Goal: Check status: Check status

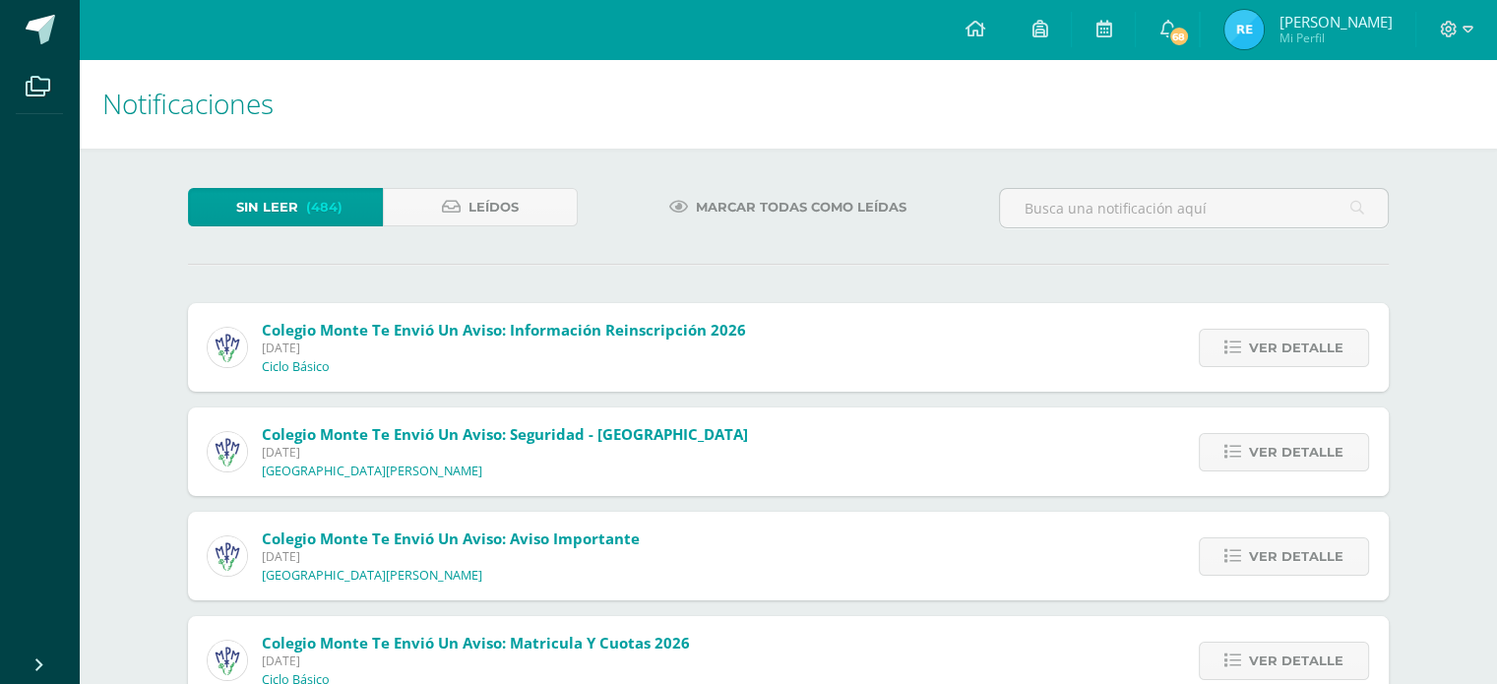
click at [1274, 17] on span "Reyna Gabriela Mi Perfil" at bounding box center [1307, 29] width 175 height 39
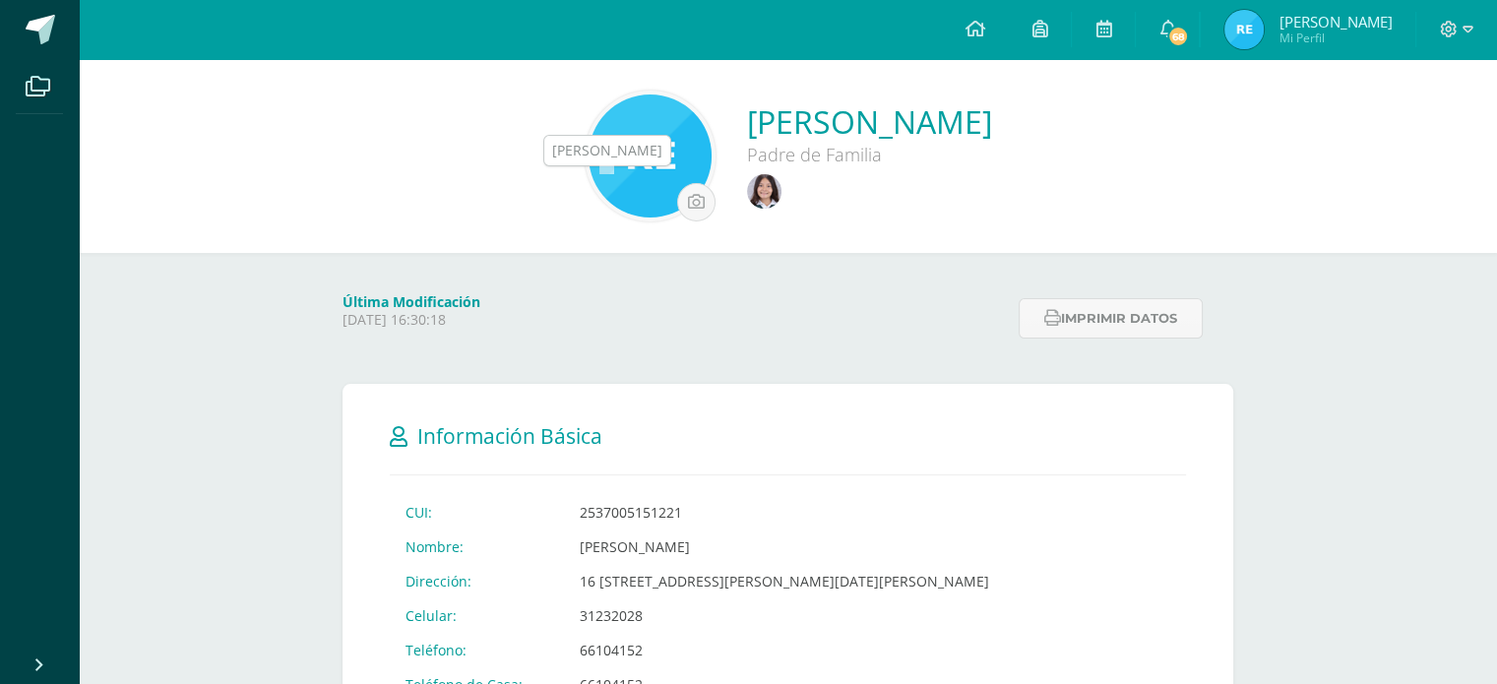
click at [747, 188] on img at bounding box center [764, 191] width 34 height 34
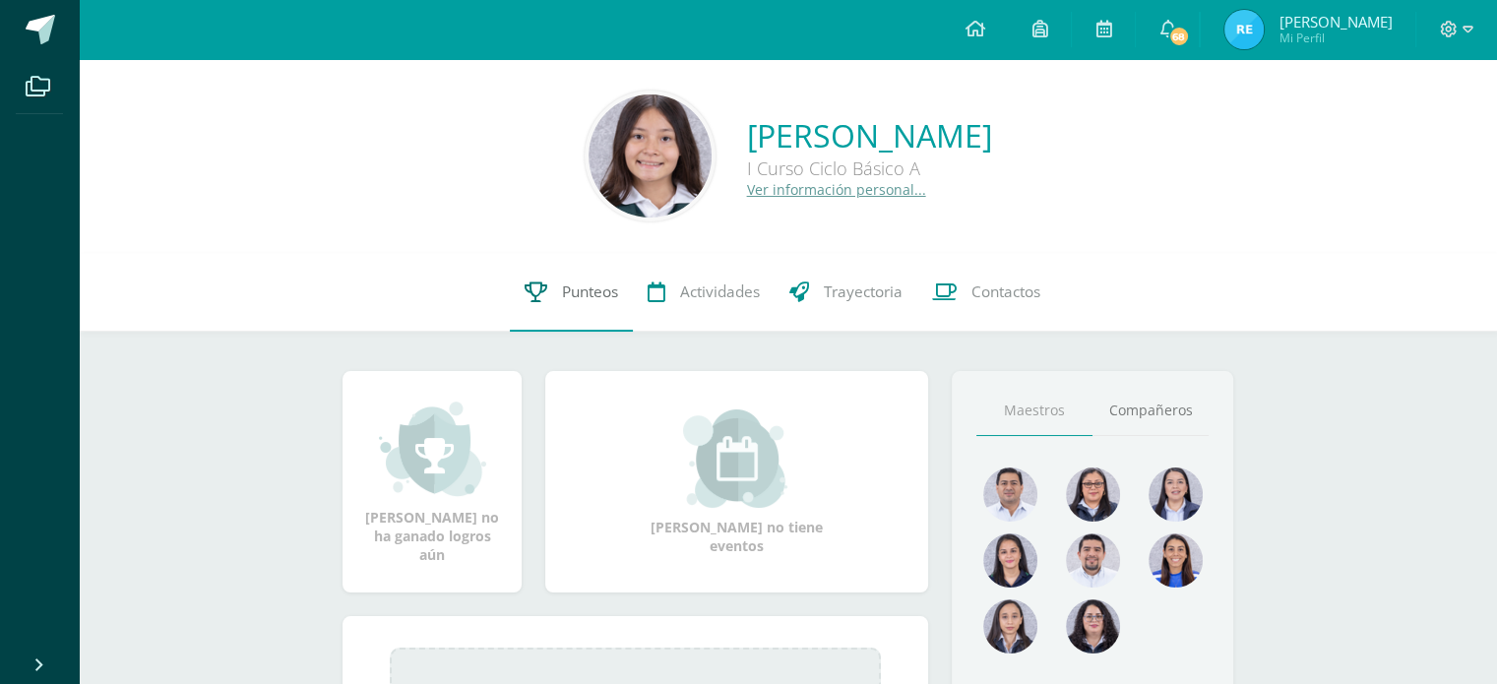
click at [587, 292] on span "Punteos" at bounding box center [590, 291] width 56 height 21
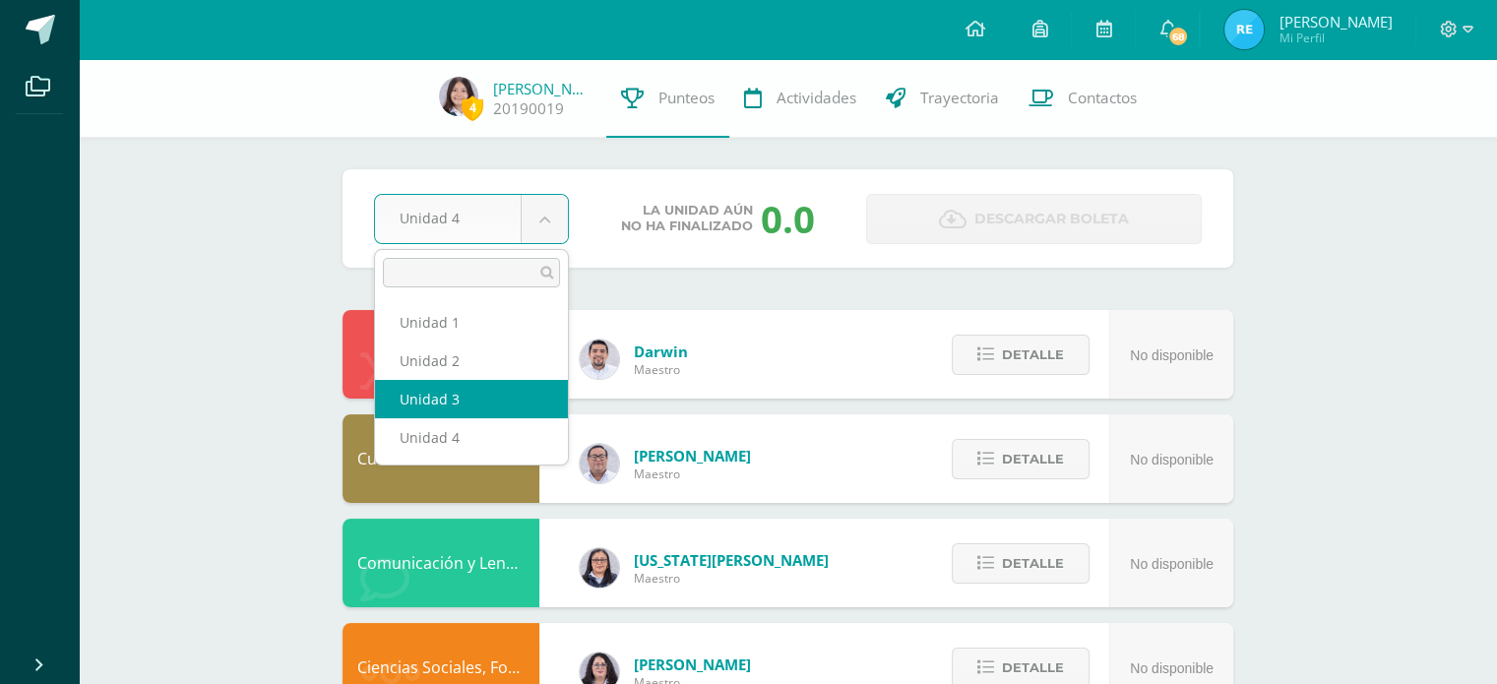
select select "Unidad 3"
